Goal: Entertainment & Leisure: Consume media (video, audio)

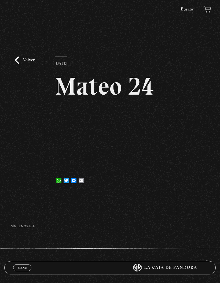
click at [22, 271] on link "Menu Cerrar" at bounding box center [22, 268] width 18 height 7
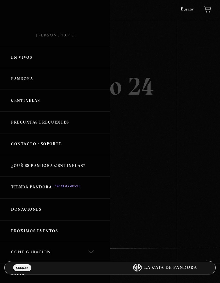
click at [22, 271] on span "Menu" at bounding box center [22, 273] width 9 height 4
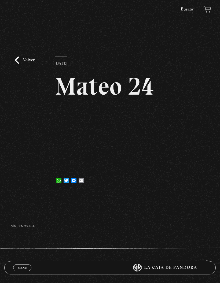
click at [19, 64] on link "Volver" at bounding box center [25, 60] width 20 height 7
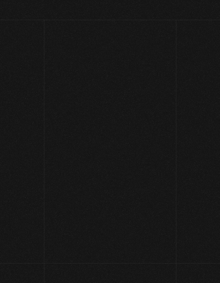
scroll to position [19, 0]
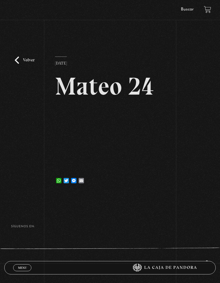
click at [23, 64] on link "Volver" at bounding box center [25, 60] width 20 height 7
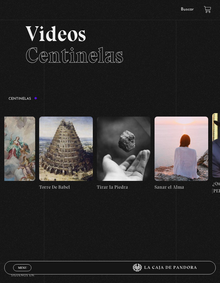
scroll to position [0, 6138]
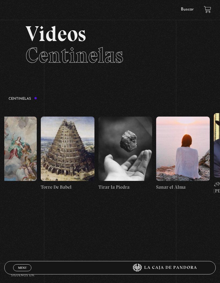
click at [75, 147] on figure at bounding box center [68, 149] width 54 height 64
